Goal: Participate in discussion

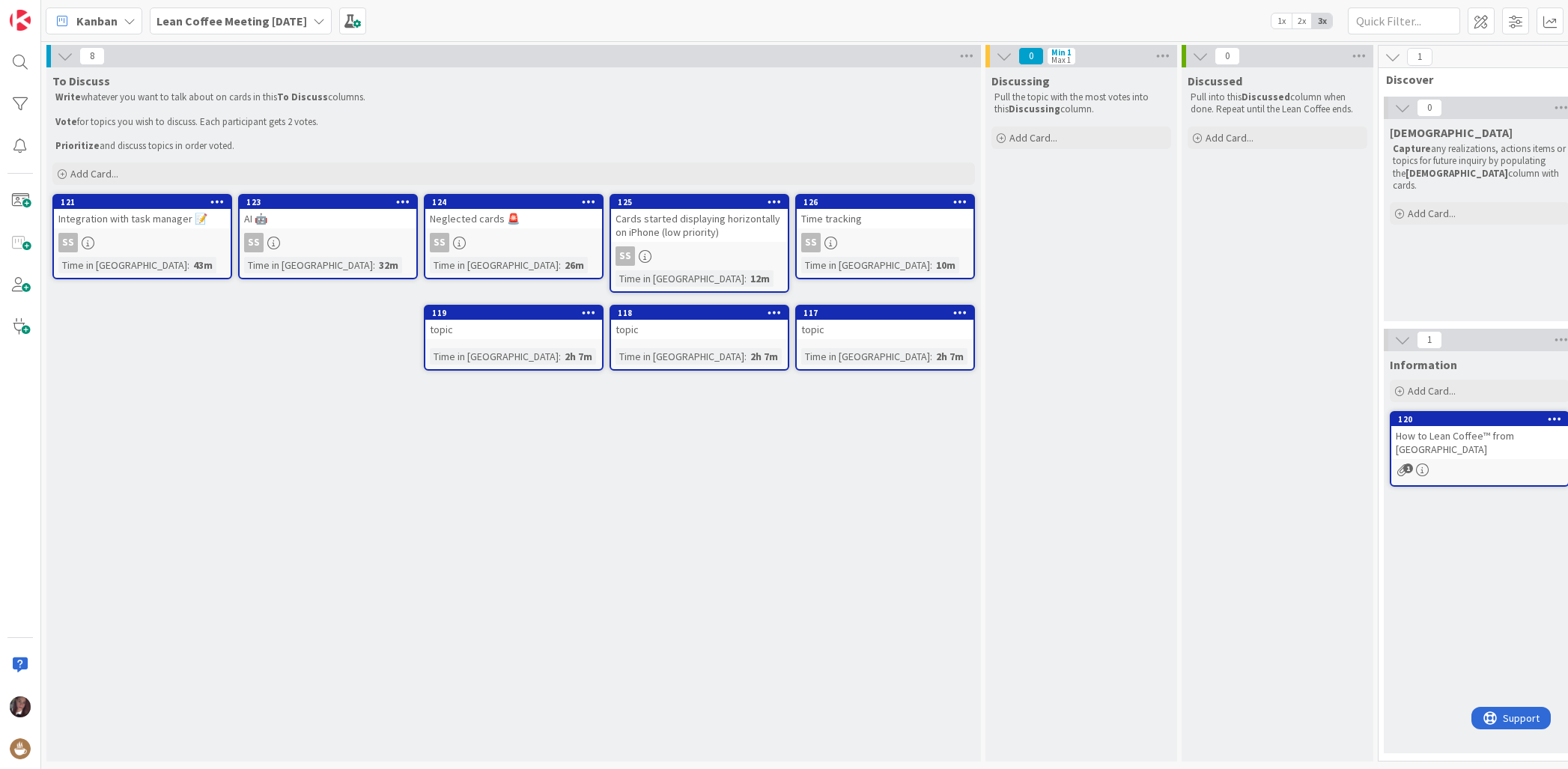
click at [356, 210] on div "AI 🤖" at bounding box center [327, 219] width 177 height 20
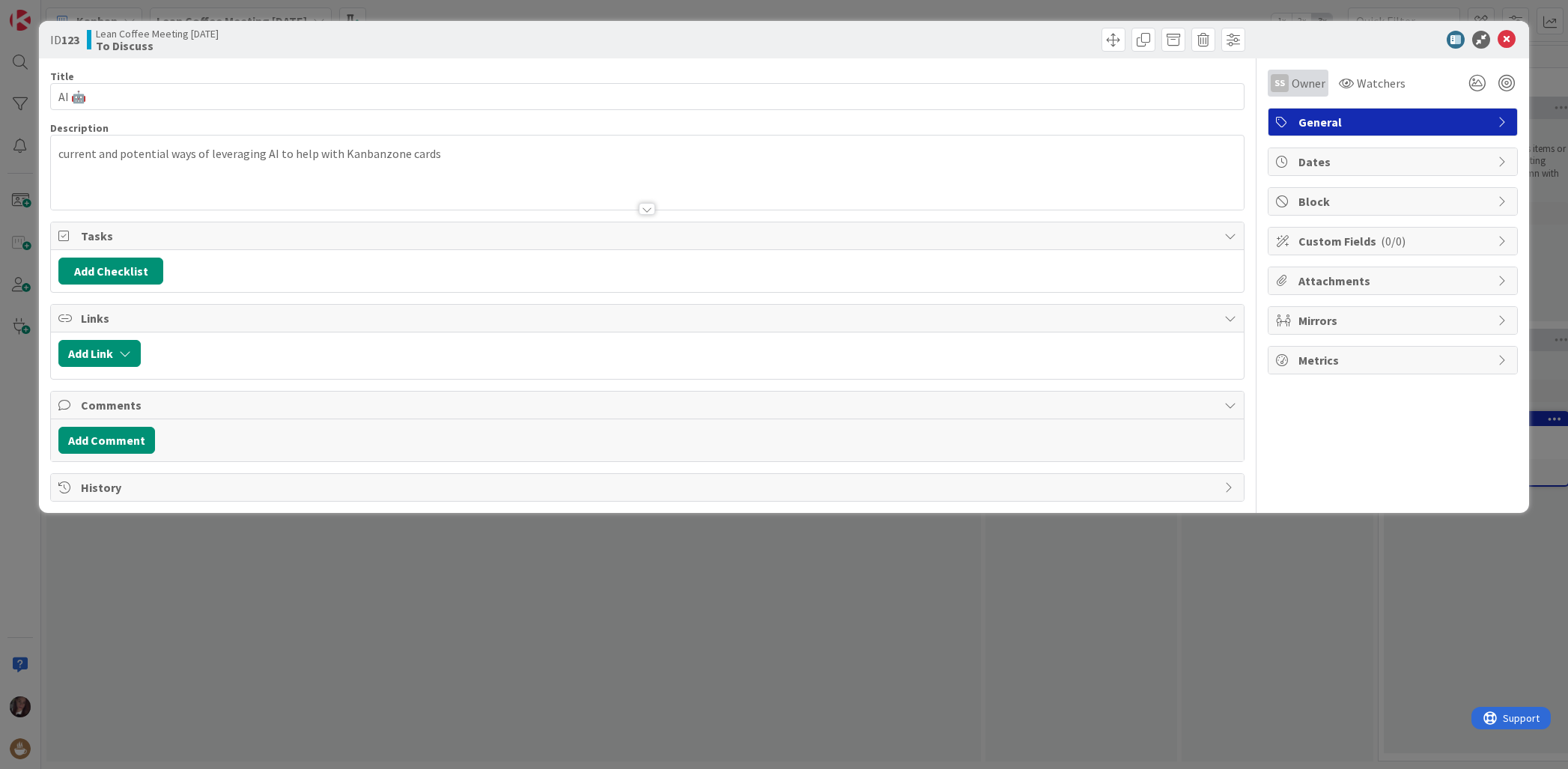
click at [1301, 81] on span "Owner" at bounding box center [1308, 83] width 34 height 18
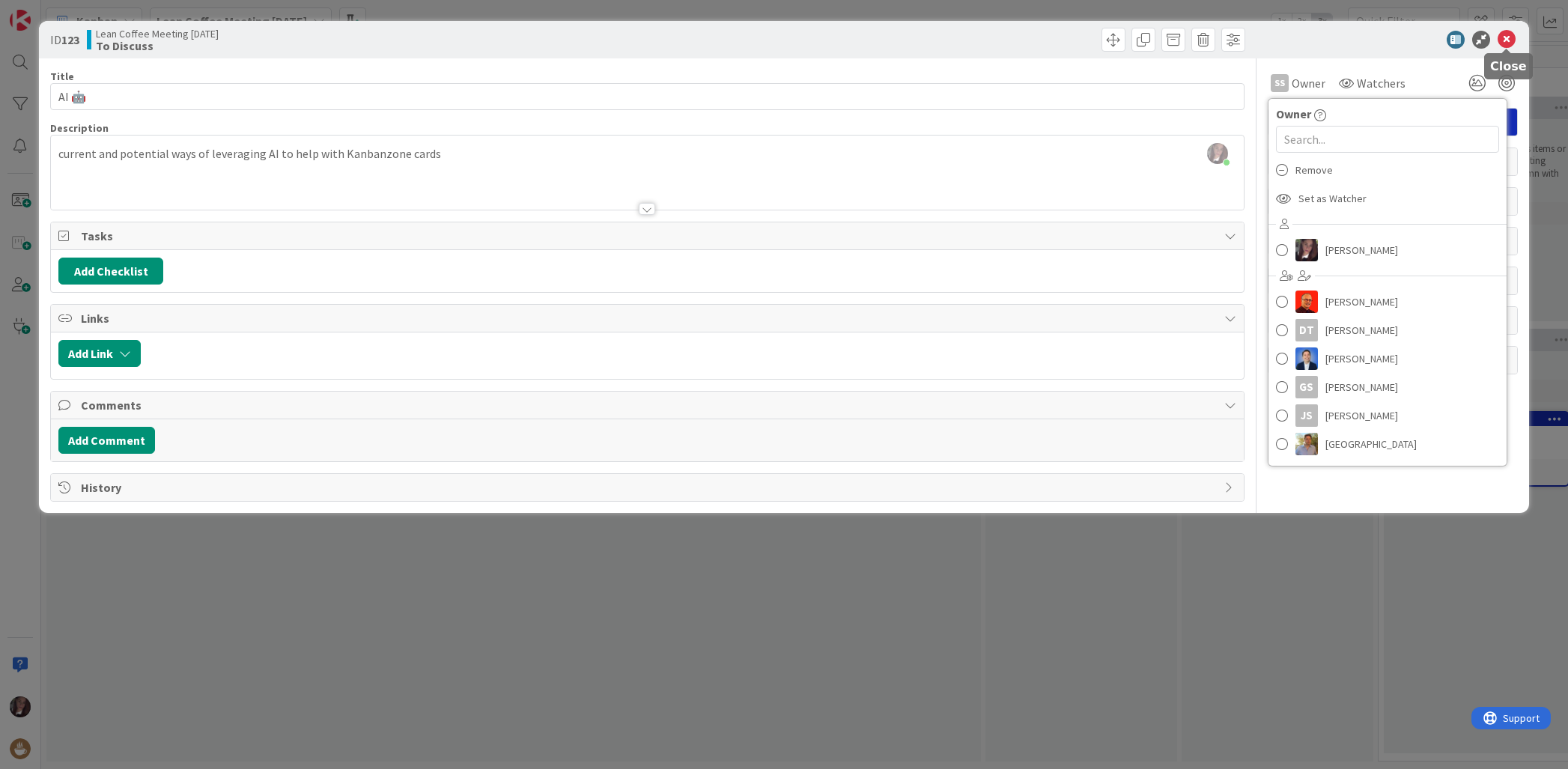
click at [1504, 39] on icon at bounding box center [1506, 39] width 18 height 18
